Goal: Task Accomplishment & Management: Manage account settings

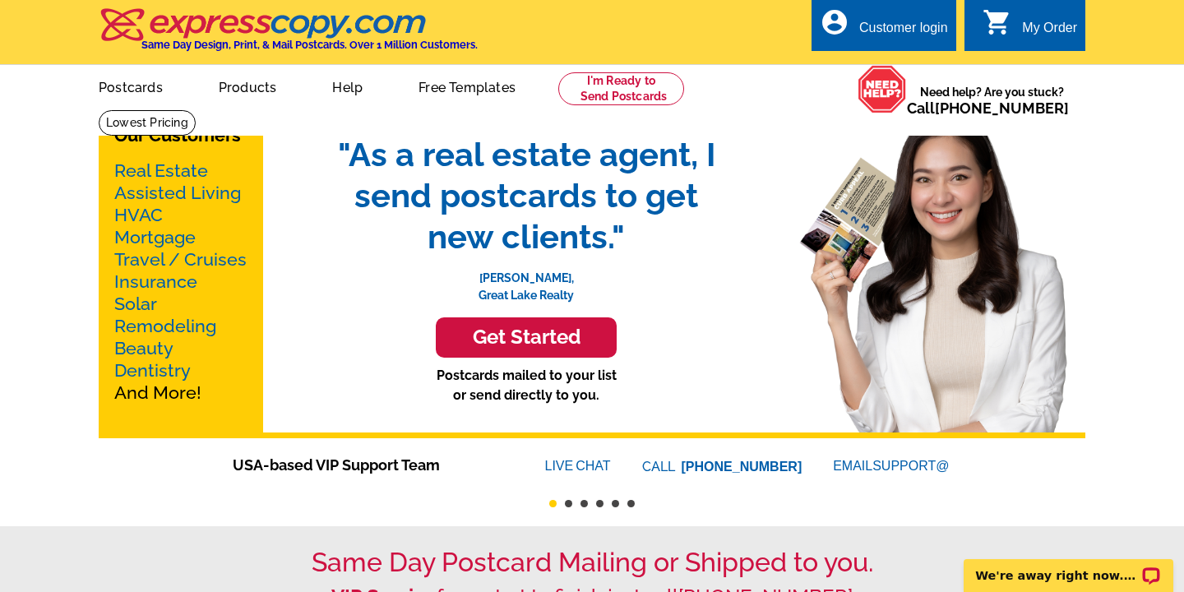
click at [917, 24] on div "Customer login" at bounding box center [903, 32] width 89 height 23
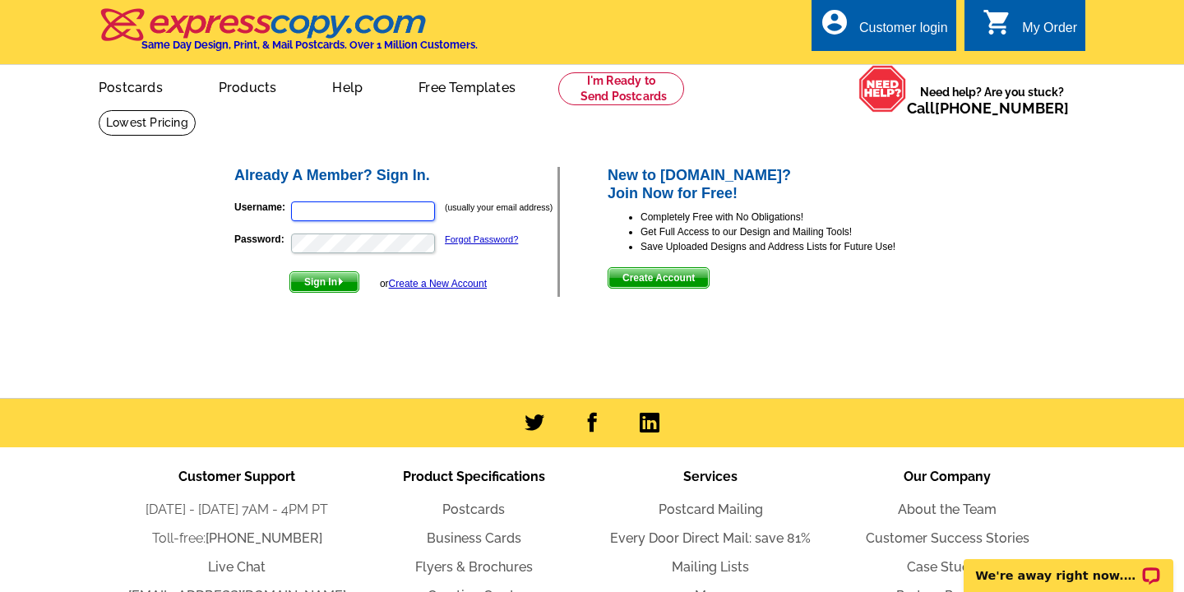
click at [371, 207] on input "Username:" at bounding box center [363, 211] width 144 height 20
type input "[EMAIL_ADDRESS][DOMAIN_NAME]"
click at [337, 286] on span "Sign In" at bounding box center [324, 282] width 68 height 20
